Goal: Task Accomplishment & Management: Complete application form

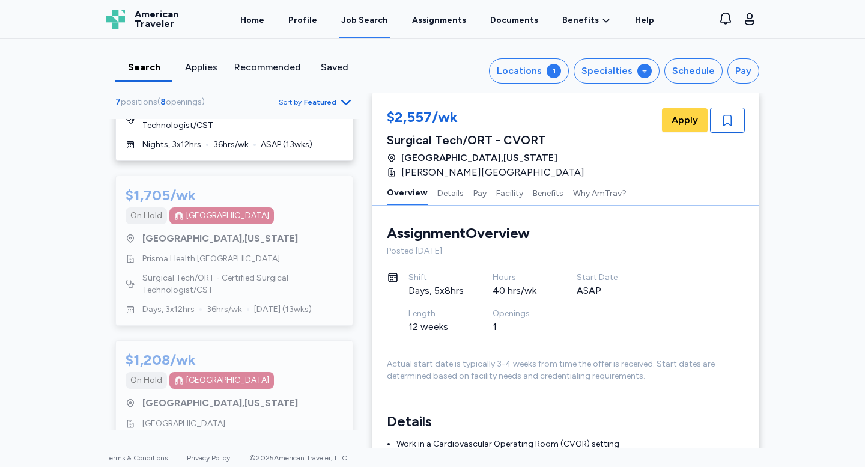
scroll to position [805, 0]
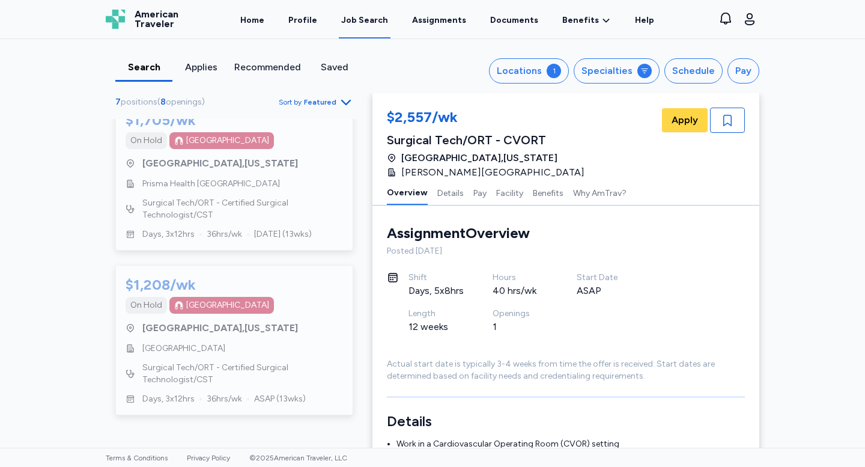
click at [200, 63] on div "Applies" at bounding box center [200, 67] width 47 height 14
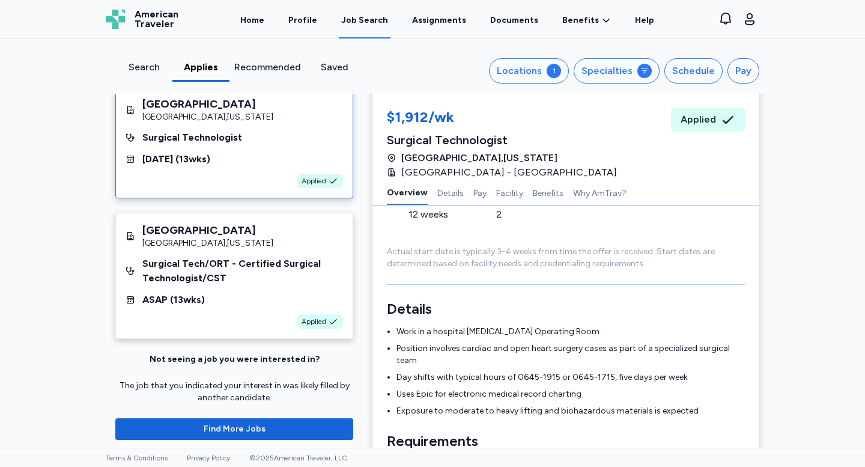
scroll to position [157, 0]
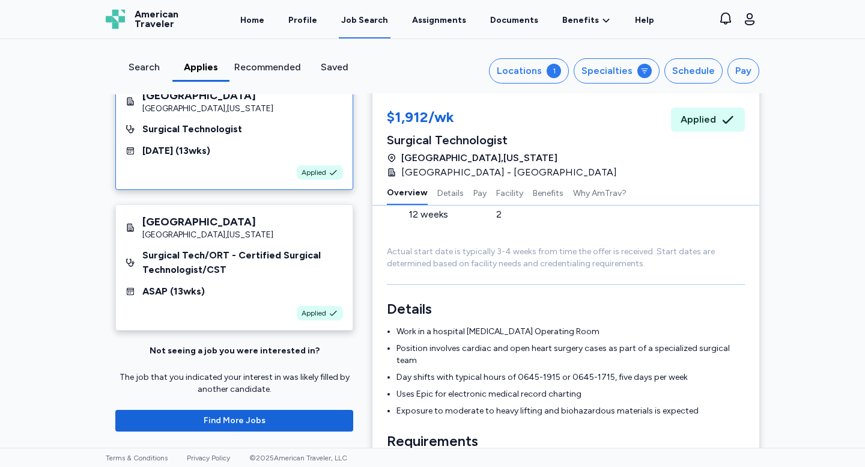
click at [246, 172] on div "Applied" at bounding box center [233, 172] width 217 height 14
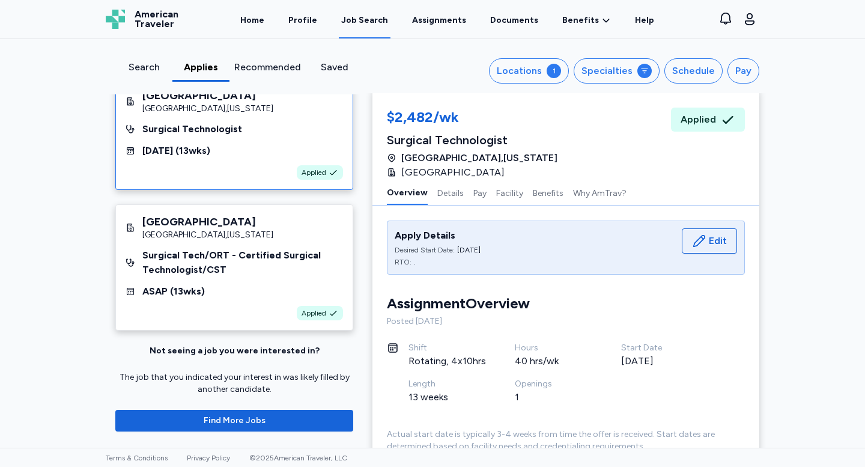
scroll to position [0, 0]
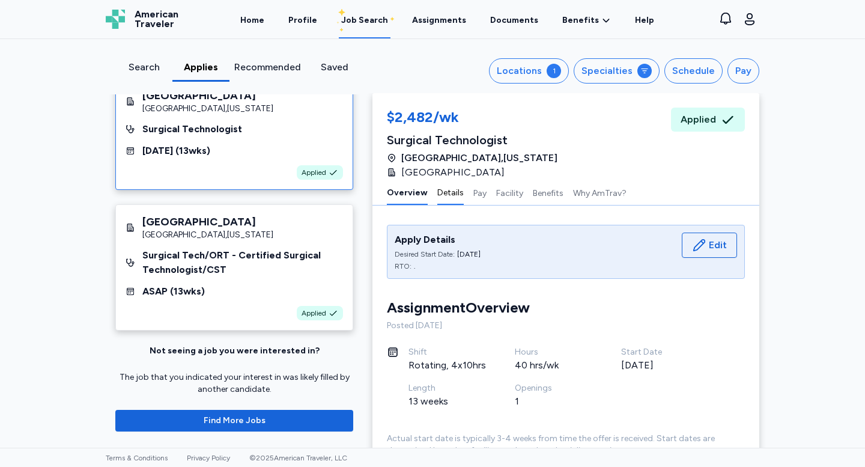
click at [452, 190] on button "Details" at bounding box center [450, 192] width 26 height 25
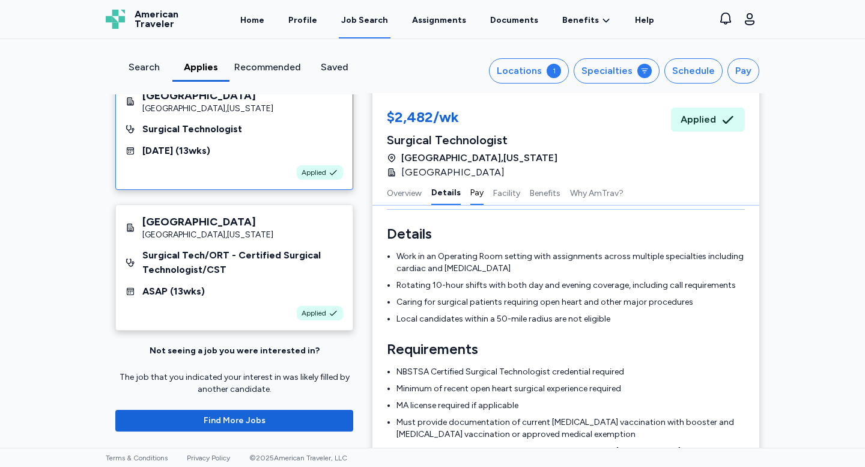
click at [471, 191] on button "Pay" at bounding box center [476, 192] width 13 height 25
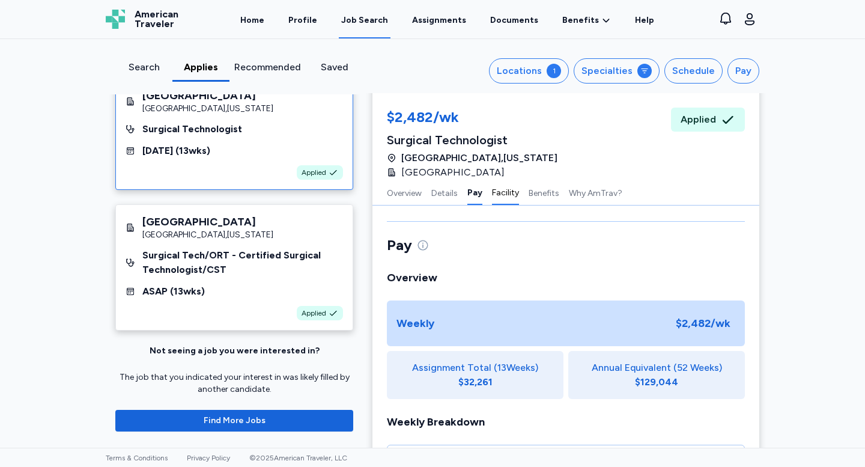
click at [506, 190] on button "Facility" at bounding box center [505, 192] width 27 height 25
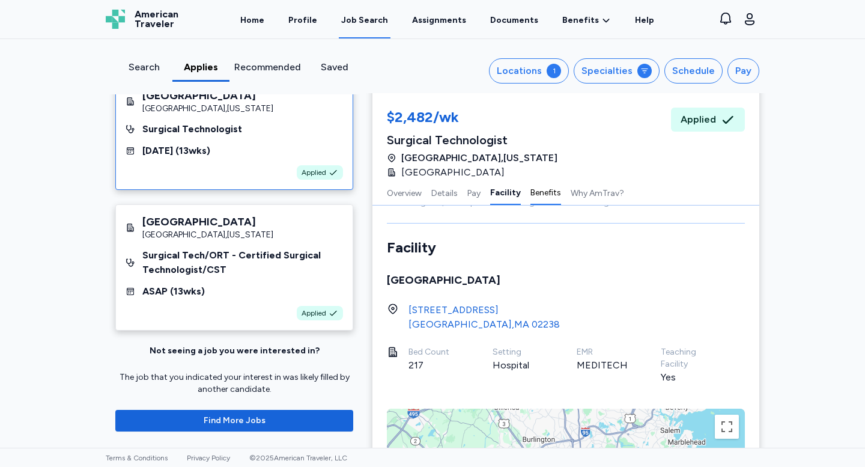
scroll to position [1131, 0]
click at [724, 113] on icon at bounding box center [728, 119] width 14 height 14
click at [716, 113] on div "Applied" at bounding box center [708, 119] width 74 height 24
click at [71, 256] on div "Search Applies Recommended Saved Locations 1 Specialties Schedule Pay [GEOGRAPH…" at bounding box center [432, 243] width 865 height 408
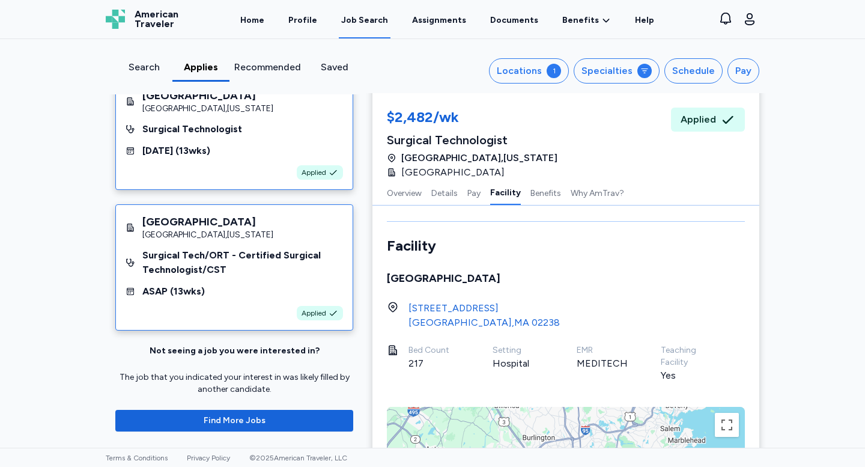
scroll to position [0, 0]
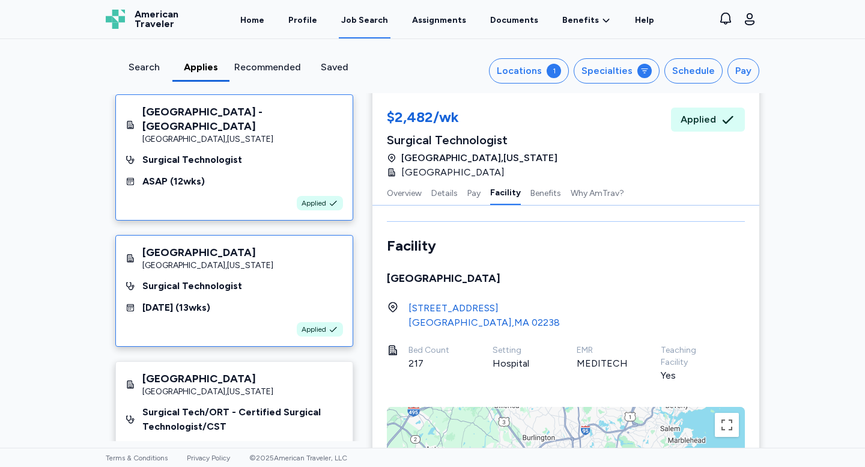
click at [256, 178] on div "ASAP ( 12 wks)" at bounding box center [233, 181] width 217 height 14
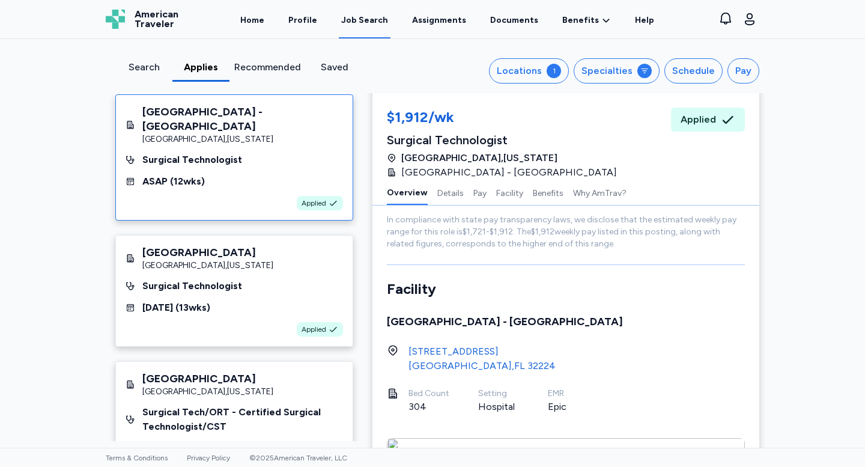
scroll to position [1, 0]
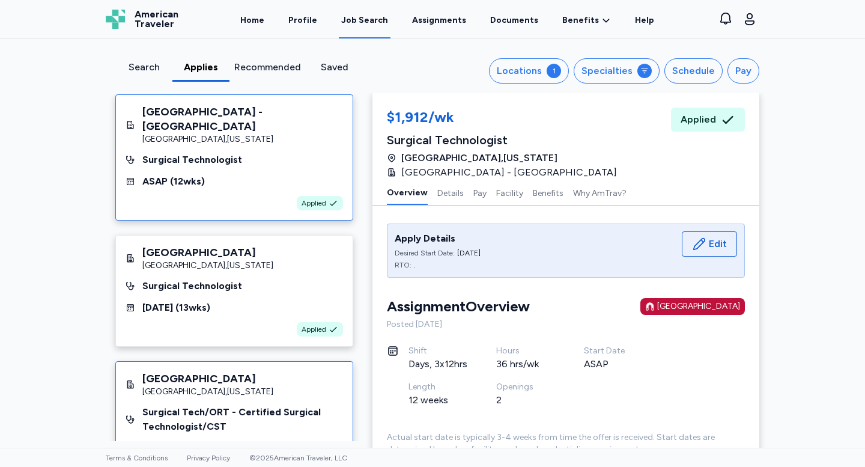
click at [234, 384] on div "[GEOGRAPHIC_DATA]" at bounding box center [207, 378] width 131 height 14
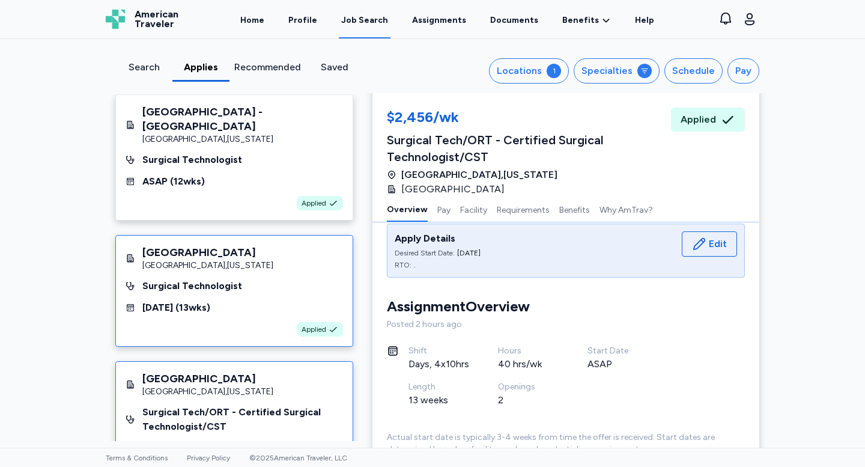
click at [286, 288] on div "Surgical Technologist" at bounding box center [233, 286] width 217 height 14
